Goal: Task Accomplishment & Management: Manage account settings

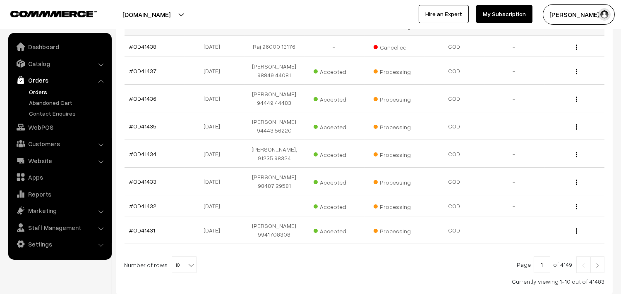
scroll to position [255, 0]
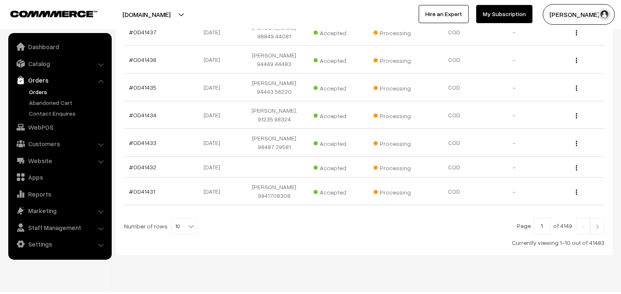
click at [187, 222] on b at bounding box center [191, 226] width 8 height 8
select select "60"
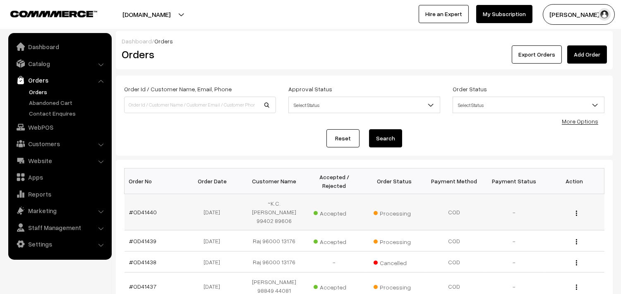
click at [155, 208] on td "#OD41440" at bounding box center [154, 212] width 60 height 36
click at [147, 209] on link "#OD41440" at bounding box center [143, 212] width 28 height 7
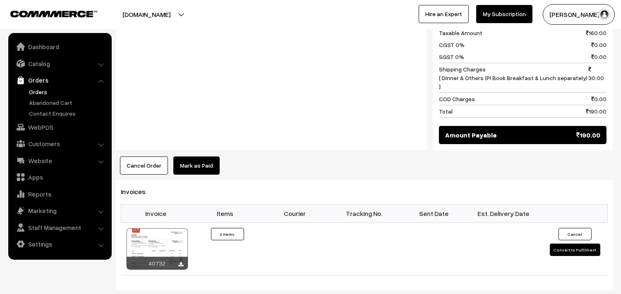
scroll to position [459, 0]
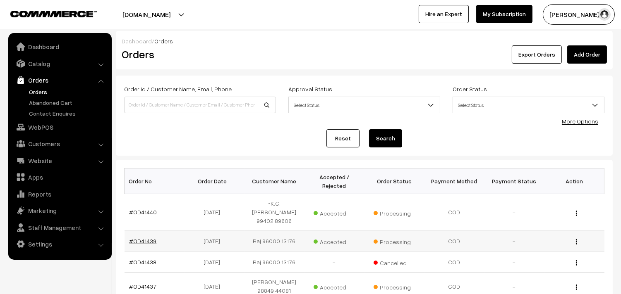
click at [147, 238] on link "#OD41439" at bounding box center [142, 241] width 27 height 7
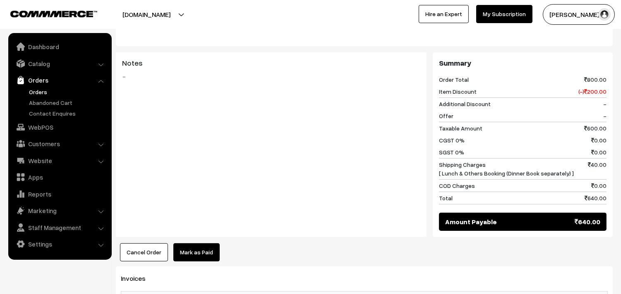
scroll to position [413, 0]
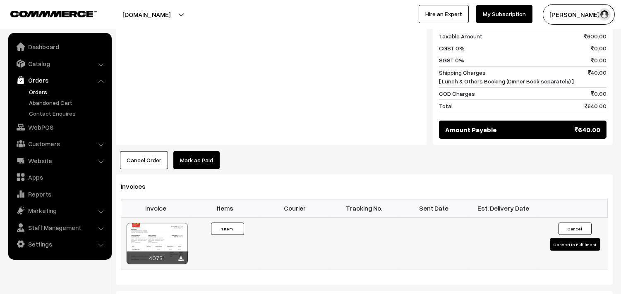
click at [164, 247] on div at bounding box center [157, 243] width 61 height 41
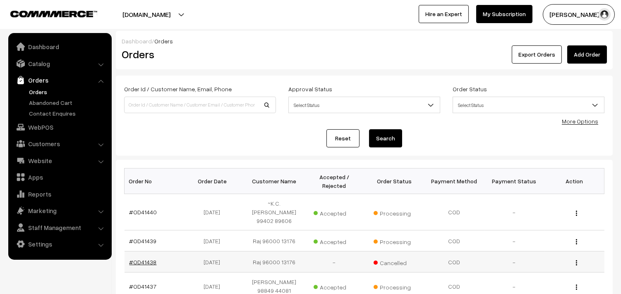
click at [142, 259] on link "#OD41438" at bounding box center [142, 262] width 27 height 7
select select "60"
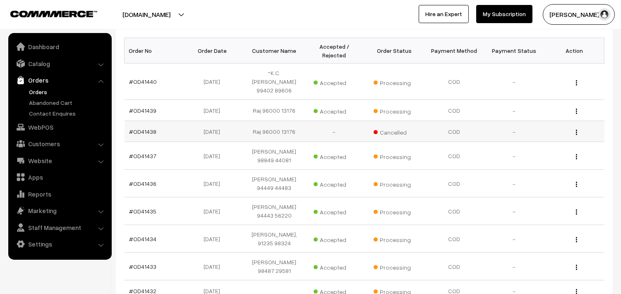
scroll to position [117, 0]
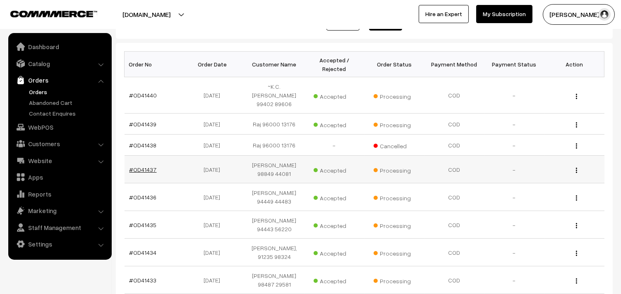
click at [148, 166] on link "#OD41437" at bounding box center [142, 169] width 27 height 7
click at [147, 166] on link "#OD41437" at bounding box center [142, 169] width 27 height 7
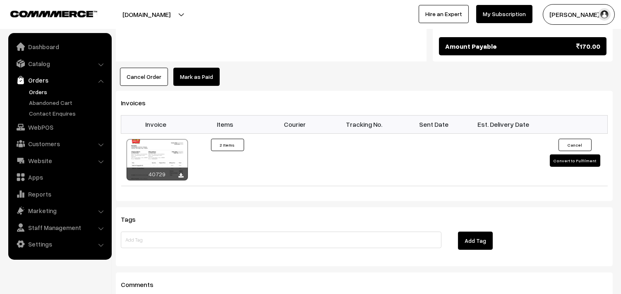
scroll to position [551, 0]
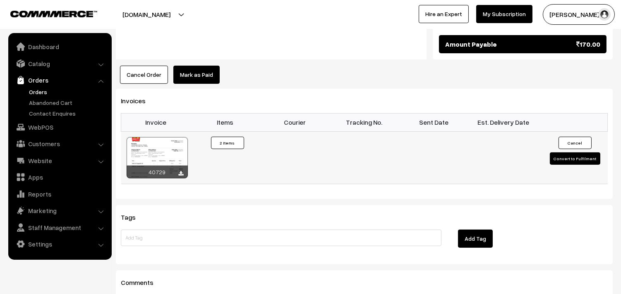
click at [172, 137] on div at bounding box center [157, 157] width 61 height 41
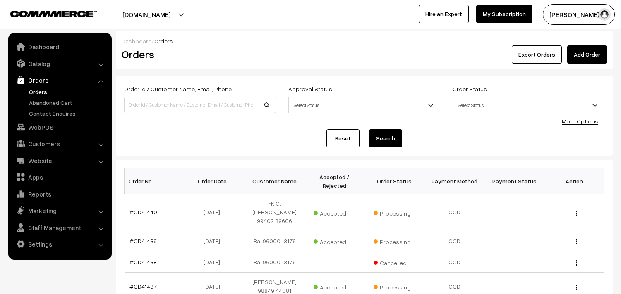
select select "60"
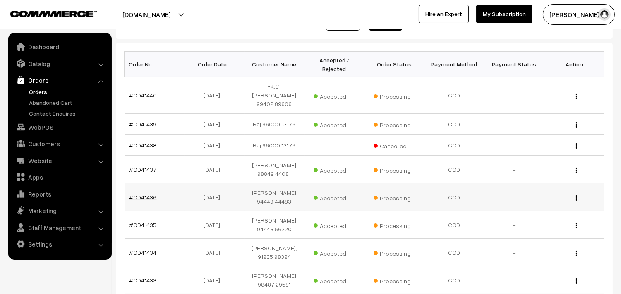
click at [152, 194] on link "#OD41436" at bounding box center [142, 197] width 27 height 7
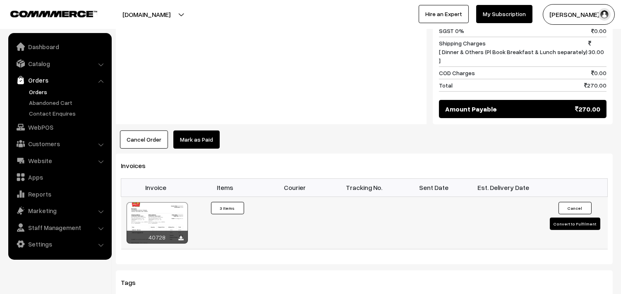
scroll to position [505, 0]
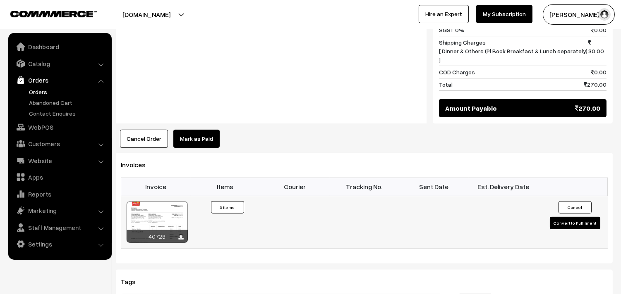
click at [166, 202] on div at bounding box center [157, 222] width 61 height 41
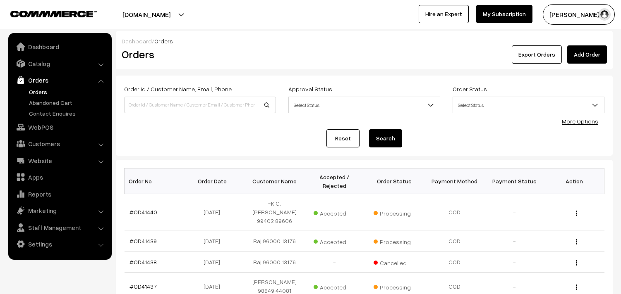
select select "60"
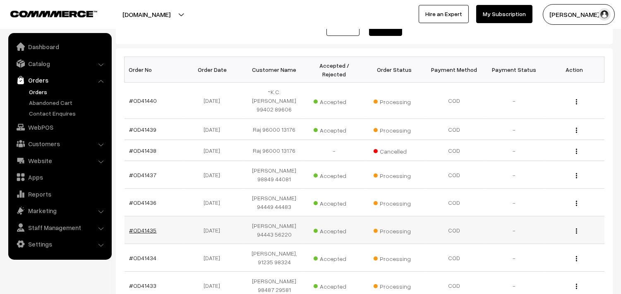
click at [149, 227] on link "#OD41435" at bounding box center [142, 230] width 27 height 7
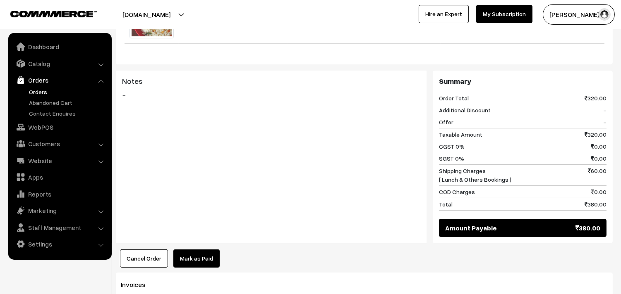
scroll to position [413, 0]
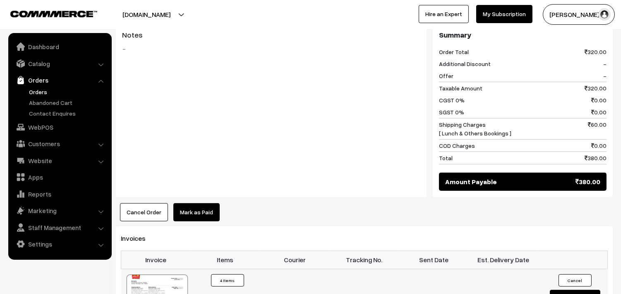
click at [166, 281] on div at bounding box center [157, 295] width 61 height 41
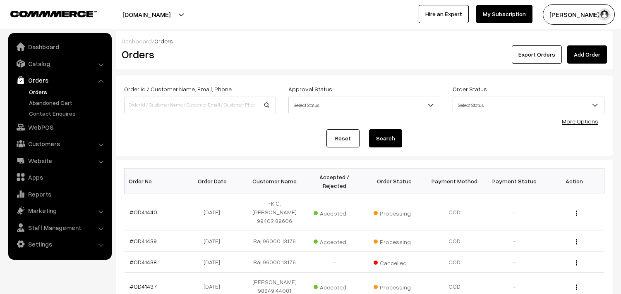
select select "60"
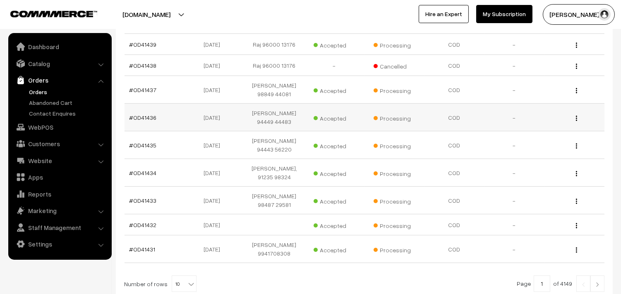
scroll to position [203, 0]
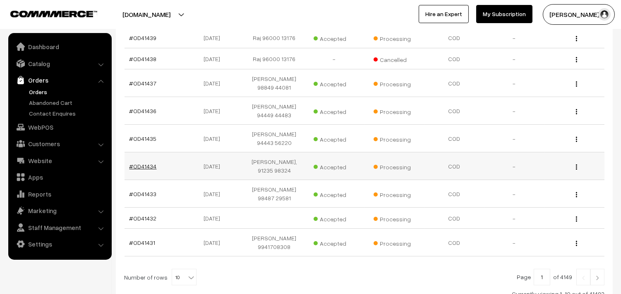
click at [149, 163] on link "#OD41434" at bounding box center [142, 166] width 27 height 7
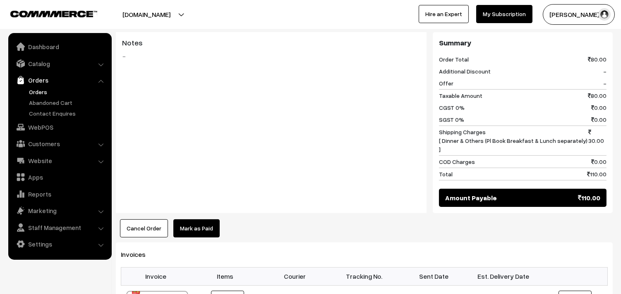
scroll to position [367, 0]
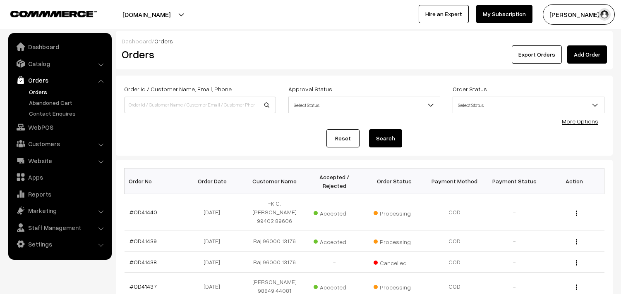
select select "60"
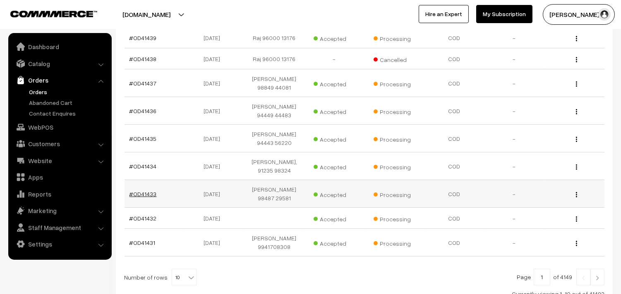
click at [147, 191] on link "#OD41433" at bounding box center [142, 194] width 27 height 7
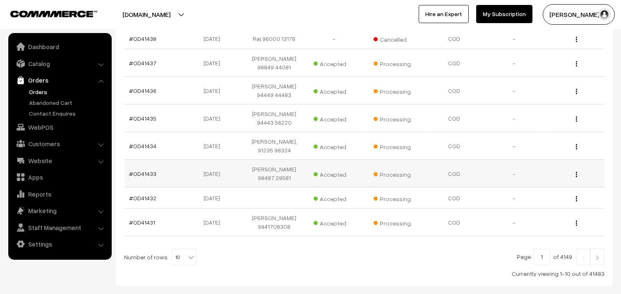
scroll to position [247, 0]
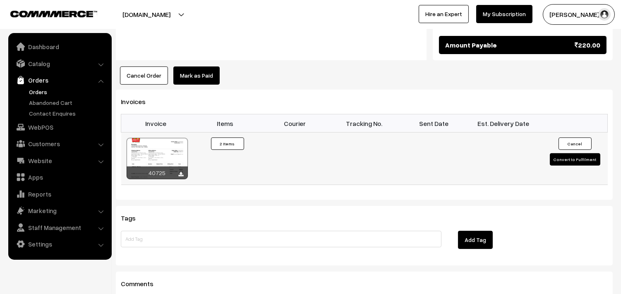
scroll to position [505, 0]
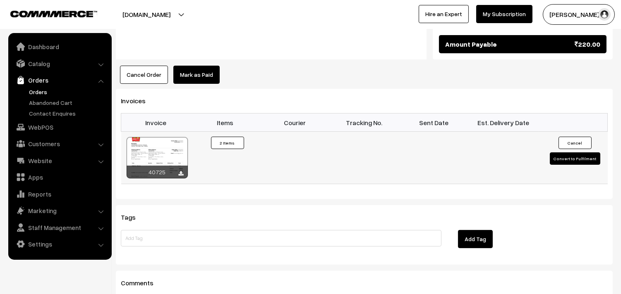
click at [180, 137] on div at bounding box center [157, 157] width 61 height 41
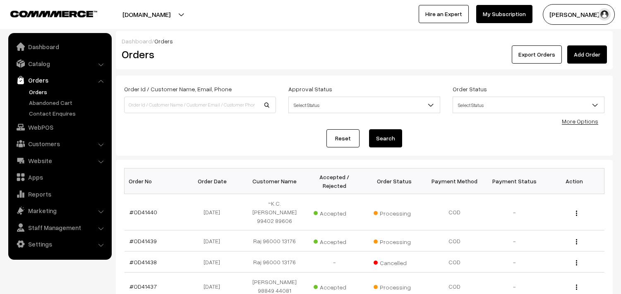
select select "60"
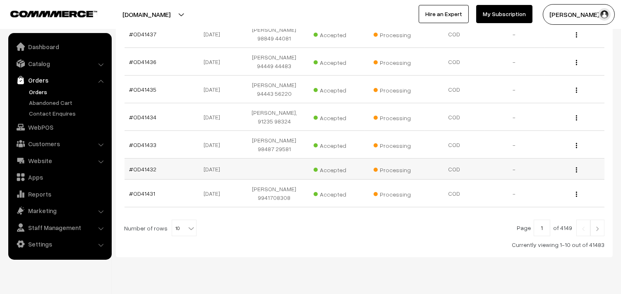
click at [152, 159] on td "#OD41432" at bounding box center [154, 169] width 60 height 21
click at [151, 166] on link "#OD41432" at bounding box center [142, 169] width 27 height 7
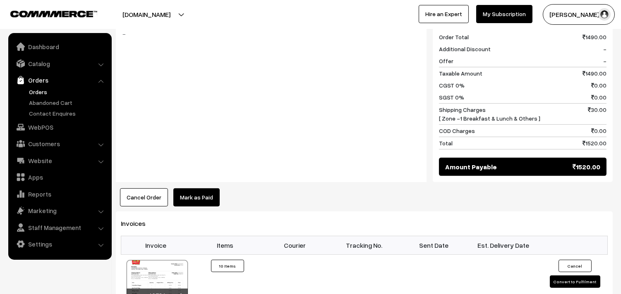
scroll to position [643, 0]
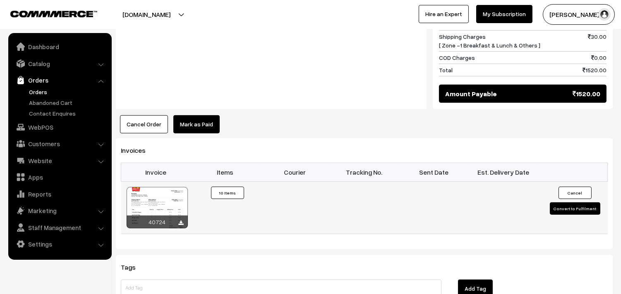
click at [163, 203] on div at bounding box center [157, 207] width 61 height 41
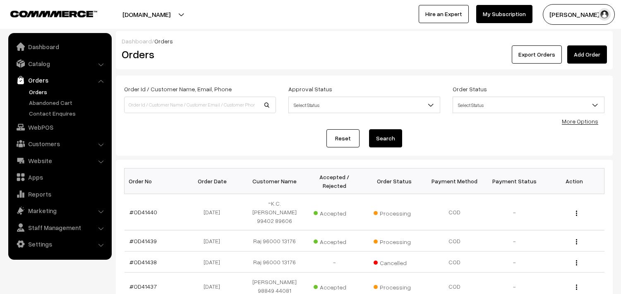
select select "60"
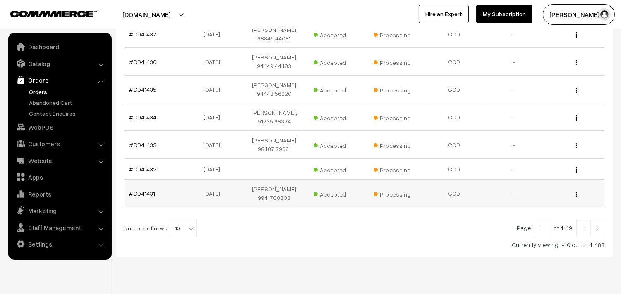
click at [154, 180] on td "#OD41431" at bounding box center [154, 194] width 60 height 28
click at [151, 190] on link "#OD41431" at bounding box center [142, 193] width 26 height 7
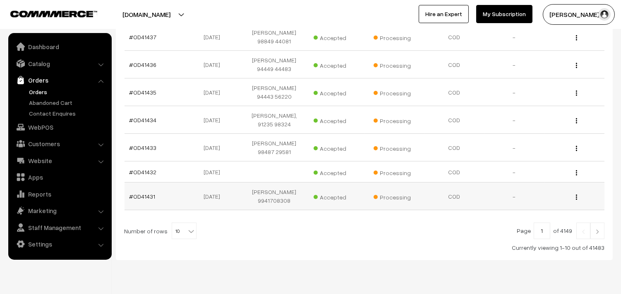
scroll to position [255, 0]
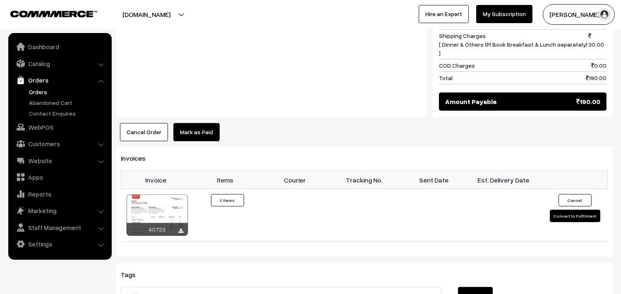
scroll to position [597, 0]
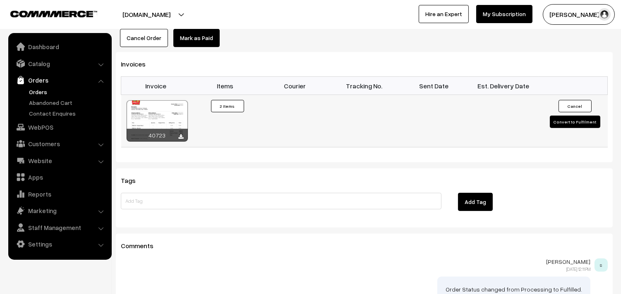
click at [174, 103] on div at bounding box center [157, 120] width 61 height 41
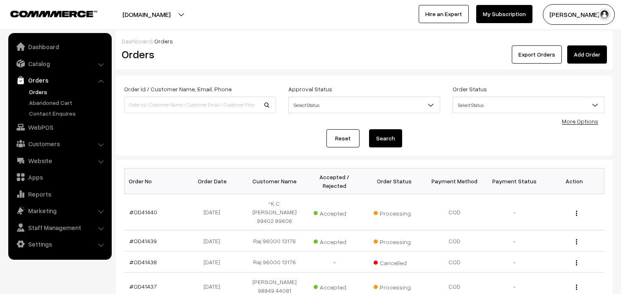
scroll to position [255, 0]
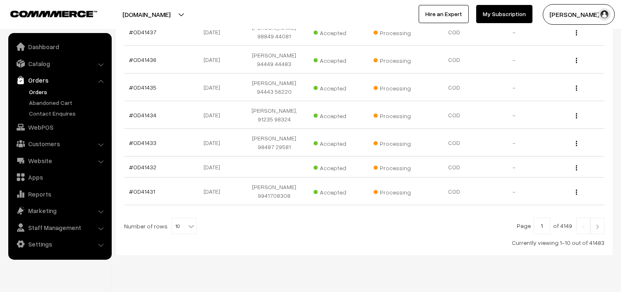
click at [179, 218] on span "10" at bounding box center [184, 226] width 24 height 17
click at [181, 218] on span "10" at bounding box center [184, 226] width 24 height 17
select select "90"
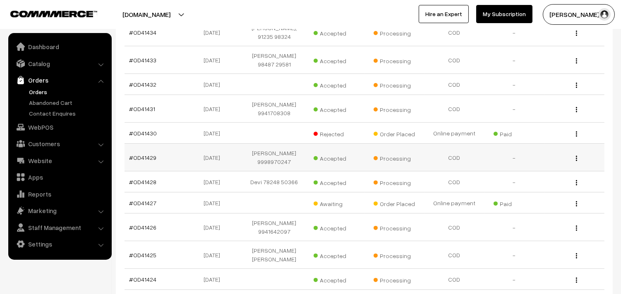
scroll to position [321, 0]
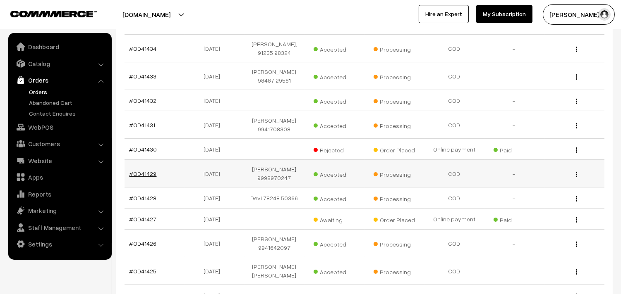
click at [150, 170] on link "#OD41429" at bounding box center [142, 173] width 27 height 7
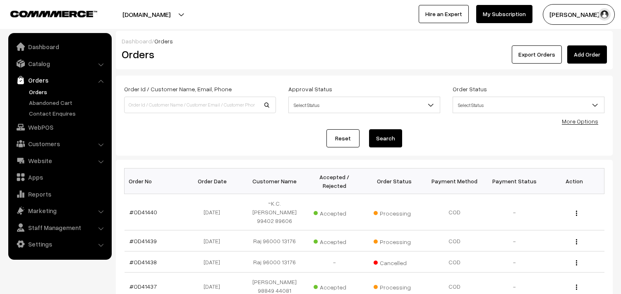
scroll to position [321, 0]
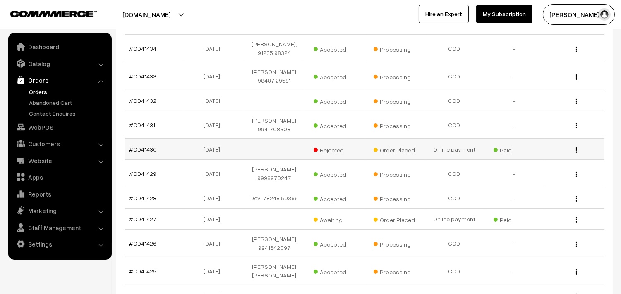
click at [149, 146] on link "#OD41430" at bounding box center [143, 149] width 28 height 7
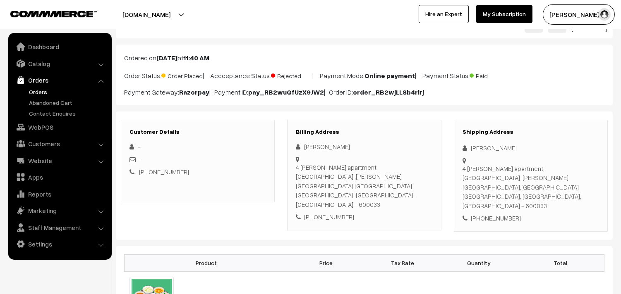
scroll to position [19, 0]
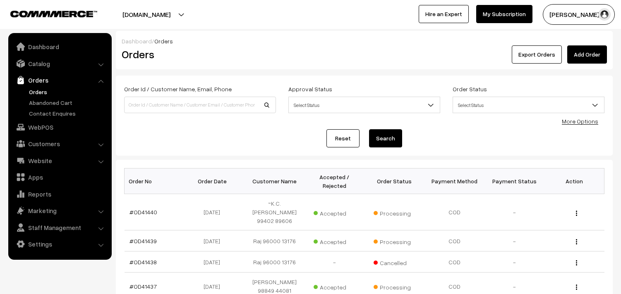
scroll to position [321, 0]
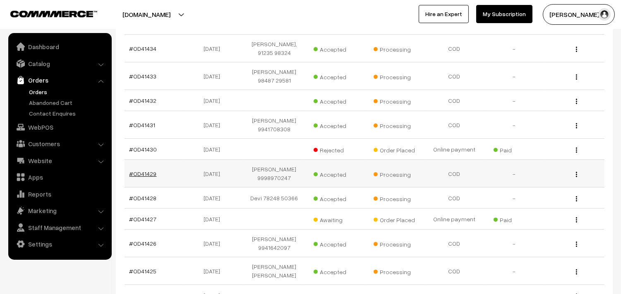
click at [151, 170] on link "#OD41429" at bounding box center [142, 173] width 27 height 7
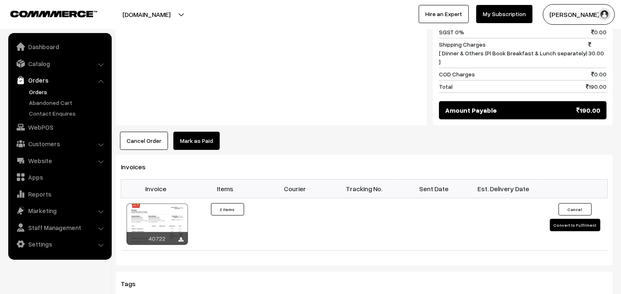
scroll to position [551, 0]
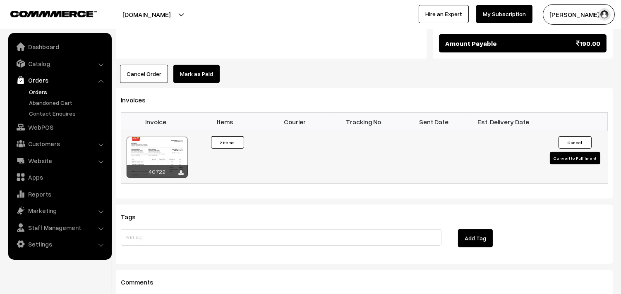
click at [174, 137] on div at bounding box center [157, 157] width 61 height 41
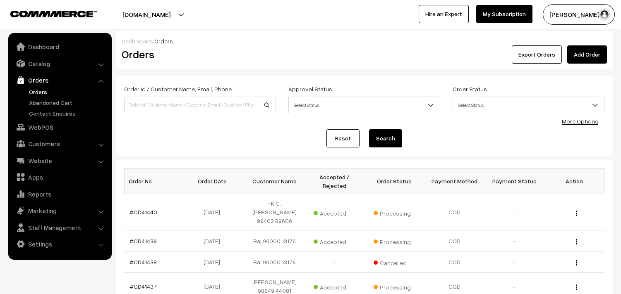
scroll to position [321, 0]
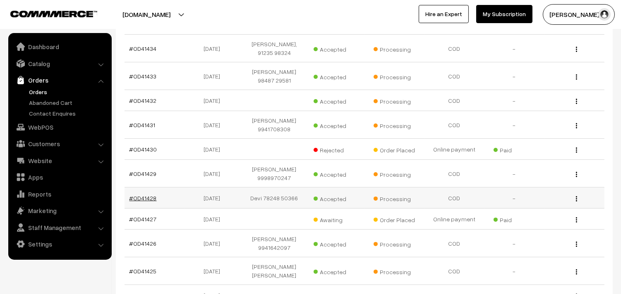
click at [148, 195] on link "#OD41428" at bounding box center [142, 198] width 27 height 7
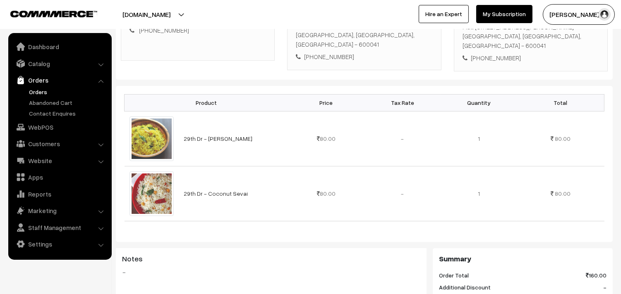
scroll to position [184, 0]
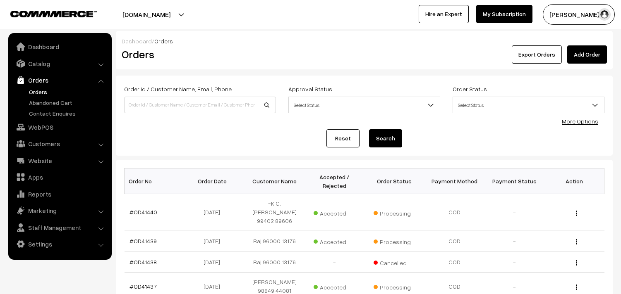
scroll to position [321, 0]
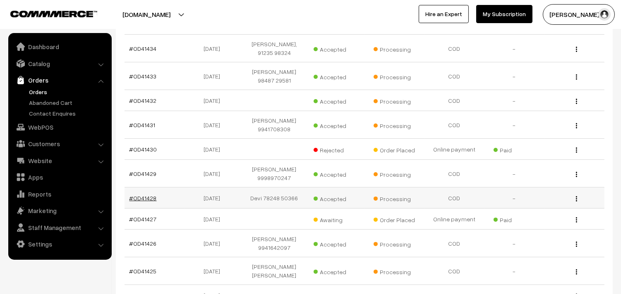
click at [150, 195] on link "#OD41428" at bounding box center [142, 198] width 27 height 7
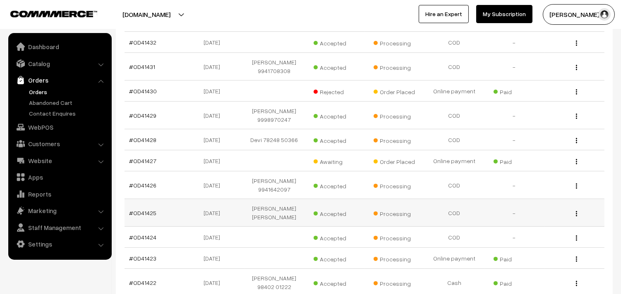
scroll to position [412, 0]
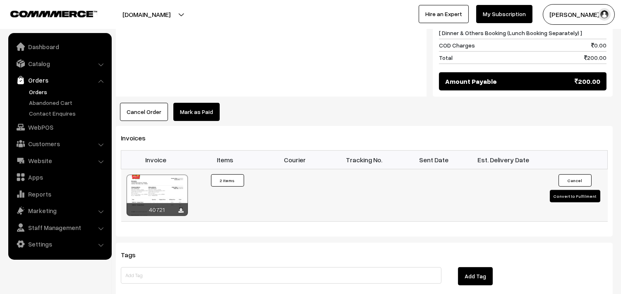
scroll to position [505, 0]
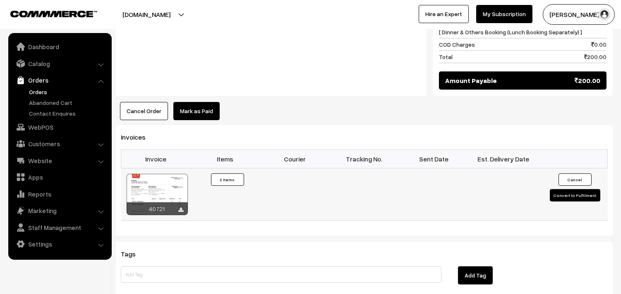
click at [167, 197] on div at bounding box center [157, 194] width 61 height 41
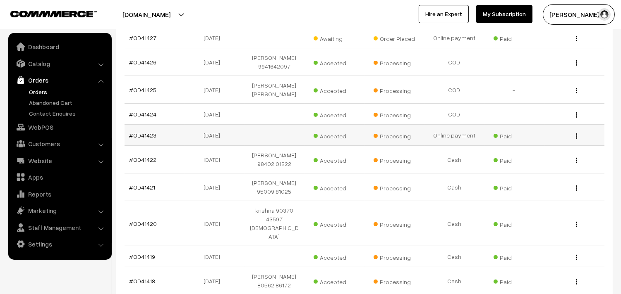
scroll to position [457, 0]
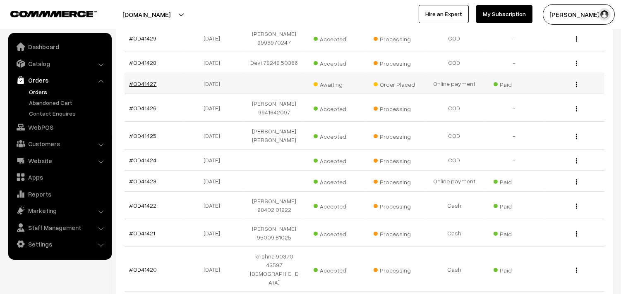
click at [147, 80] on link "#OD41427" at bounding box center [142, 83] width 27 height 7
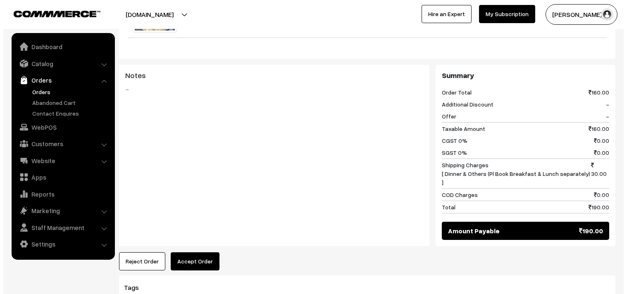
scroll to position [413, 0]
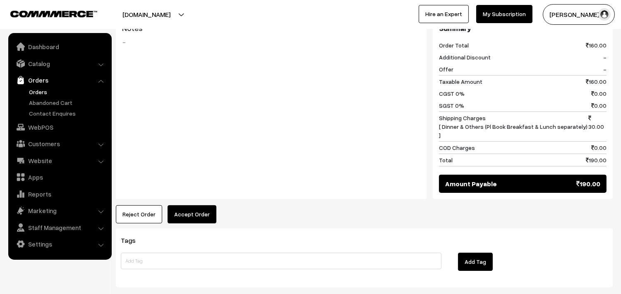
click at [201, 205] on button "Accept Order" at bounding box center [191, 214] width 49 height 18
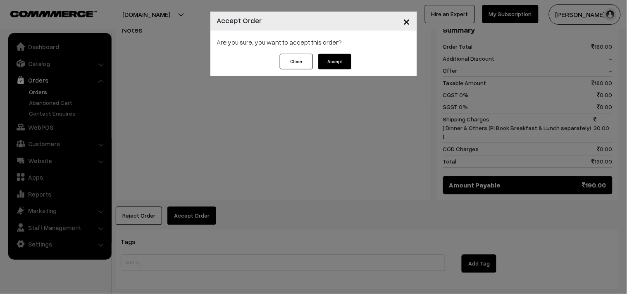
click at [344, 68] on button "Accept" at bounding box center [334, 62] width 33 height 16
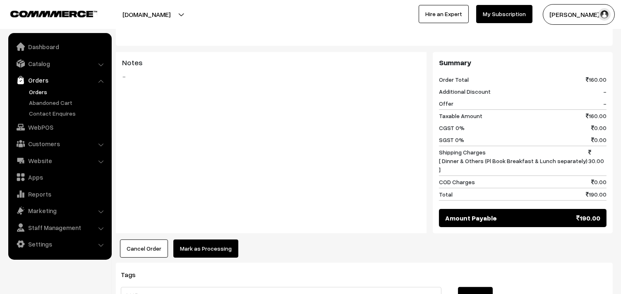
scroll to position [459, 0]
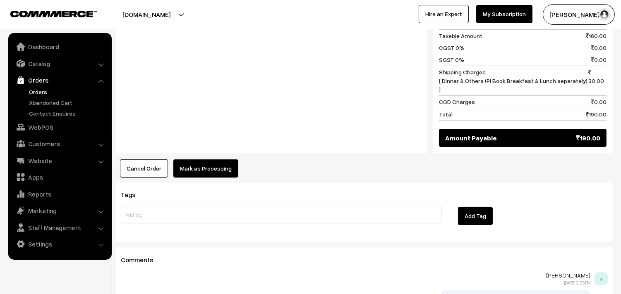
click at [227, 160] on button "Mark as Processing" at bounding box center [205, 169] width 65 height 18
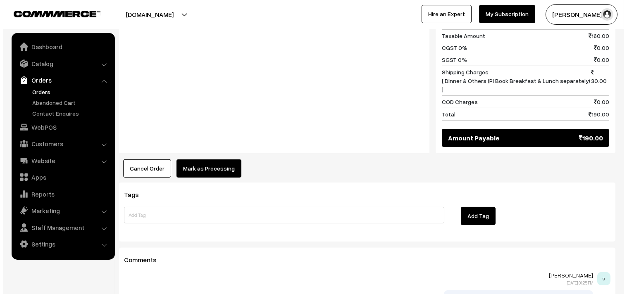
scroll to position [461, 0]
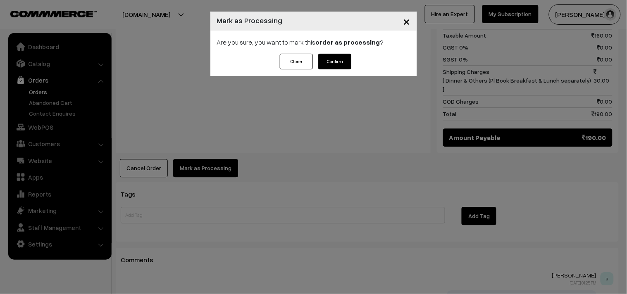
click at [337, 60] on button "Confirm" at bounding box center [334, 62] width 33 height 16
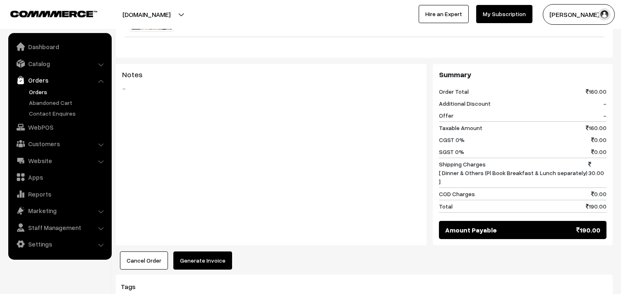
click at [204, 252] on button "Generate Invoice" at bounding box center [202, 261] width 59 height 18
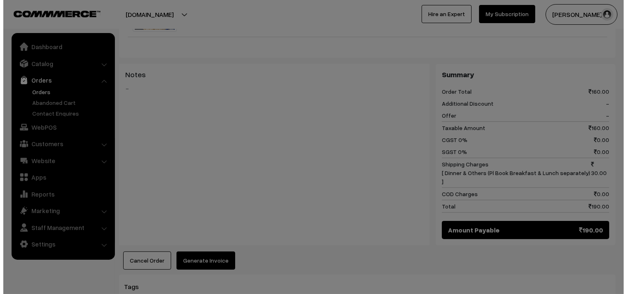
scroll to position [368, 0]
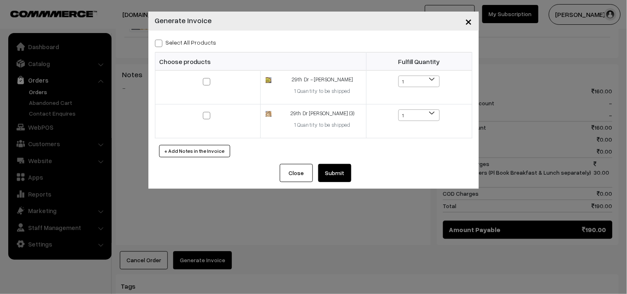
click at [200, 42] on label "Select All Products" at bounding box center [186, 42] width 62 height 9
click at [160, 42] on input "Select All Products" at bounding box center [157, 41] width 5 height 5
checkbox input "true"
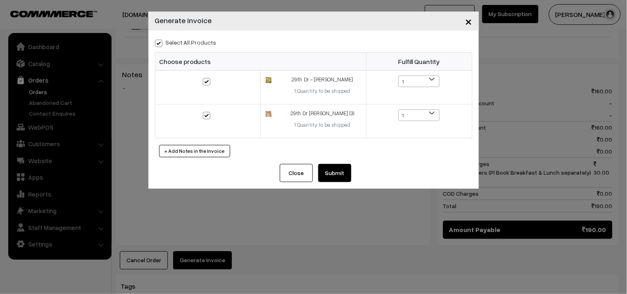
click at [335, 179] on button "Submit" at bounding box center [334, 173] width 33 height 18
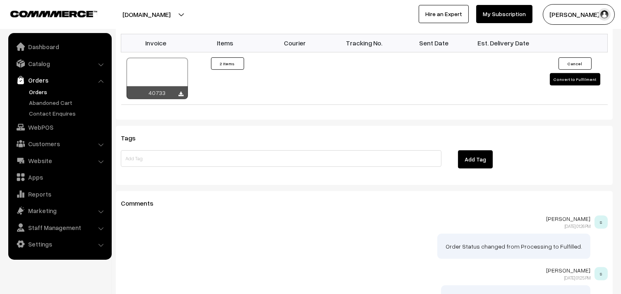
scroll to position [643, 0]
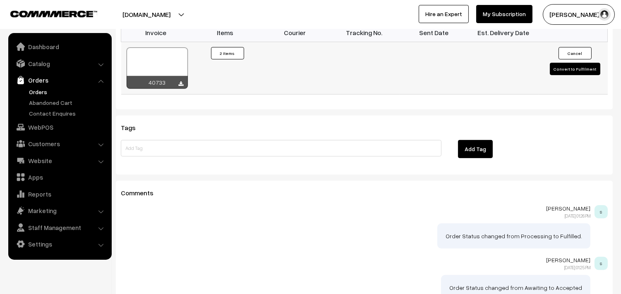
click at [163, 48] on div at bounding box center [157, 68] width 61 height 41
